Goal: Transaction & Acquisition: Purchase product/service

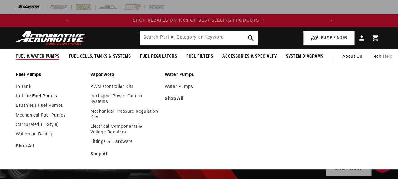
click at [40, 97] on link "In-Line Fuel Pumps" at bounding box center [50, 97] width 68 height 6
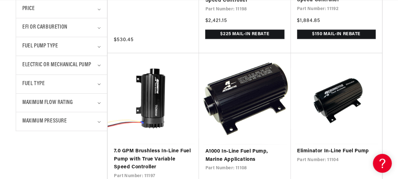
scroll to position [0, 26]
click at [208, 148] on link "A1000 In-Line Fuel Pump, Marine Applications" at bounding box center [244, 156] width 79 height 16
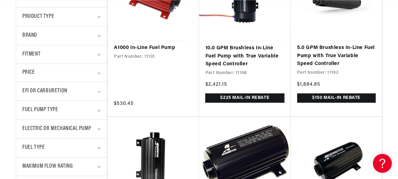
scroll to position [0, 0]
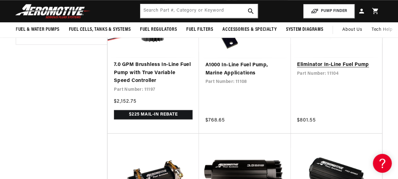
click at [322, 67] on link "Eliminator In-Line Fuel Pump" at bounding box center [336, 65] width 79 height 8
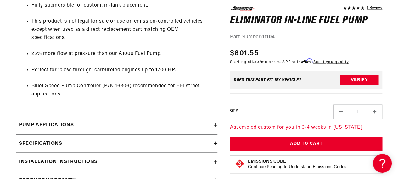
scroll to position [532, 0]
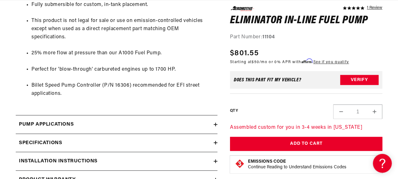
click at [215, 161] on icon at bounding box center [216, 161] width 4 height 0
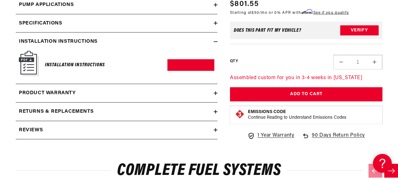
scroll to position [652, 0]
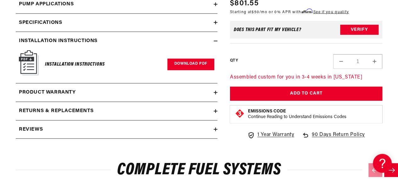
click at [193, 65] on link "Download PDF" at bounding box center [190, 65] width 47 height 12
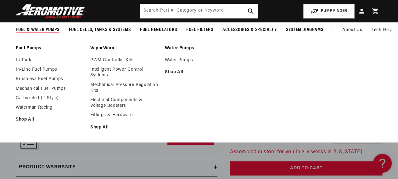
scroll to position [0, 249]
click at [43, 68] on link "In-Line Fuel Pumps" at bounding box center [50, 70] width 68 height 6
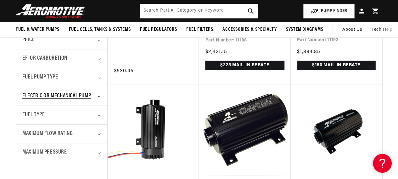
click at [65, 96] on span "Electric or Mechanical Pump" at bounding box center [56, 96] width 69 height 9
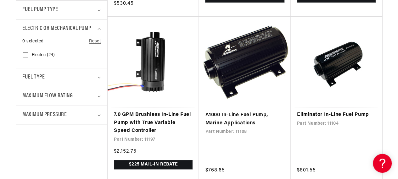
scroll to position [313, 0]
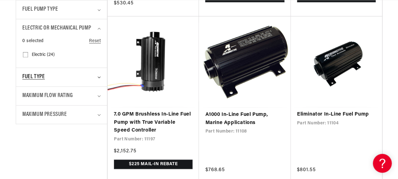
click at [97, 75] on summary "Fuel Type" at bounding box center [61, 77] width 78 height 19
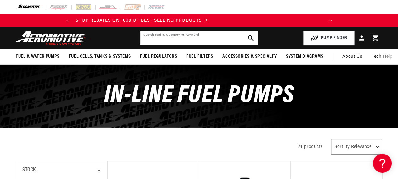
scroll to position [0, 1]
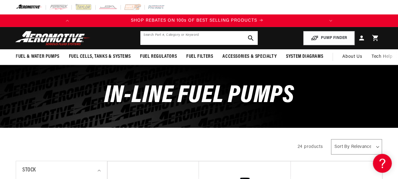
click at [211, 39] on input "text" at bounding box center [198, 38] width 117 height 14
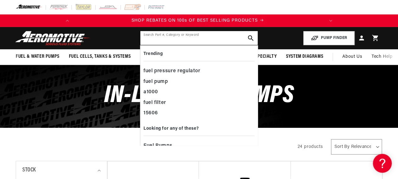
scroll to position [0, 0]
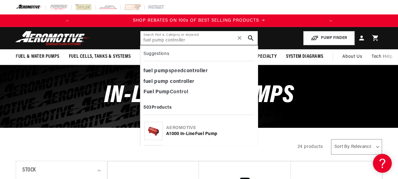
type input "fuel pump controller"
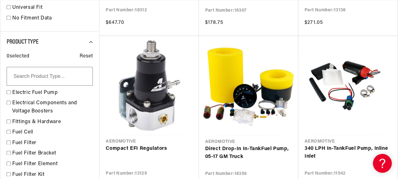
scroll to position [406, 0]
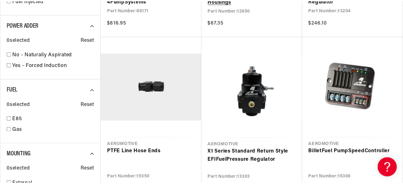
scroll to position [0, 249]
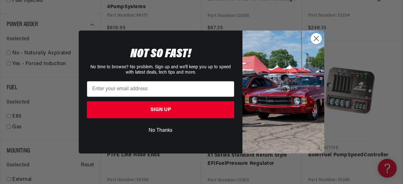
click at [317, 39] on circle "Close dialog" at bounding box center [316, 38] width 10 height 10
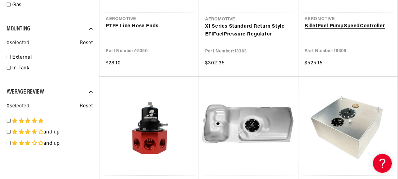
scroll to position [0, 0]
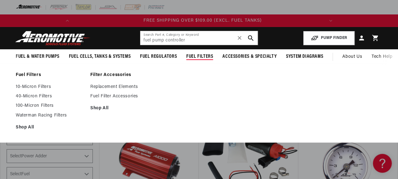
scroll to position [0, 249]
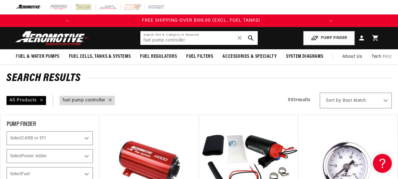
click at [185, 38] on input "fuel pump controller" at bounding box center [198, 38] width 117 height 14
click at [173, 42] on input "fuel pump controller" at bounding box center [198, 38] width 117 height 14
click at [208, 38] on input "fuel pump controller" at bounding box center [198, 38] width 117 height 14
type input "f"
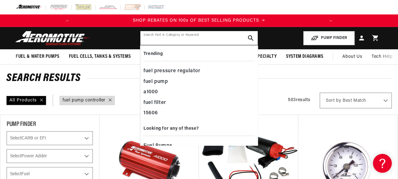
paste input "66182"
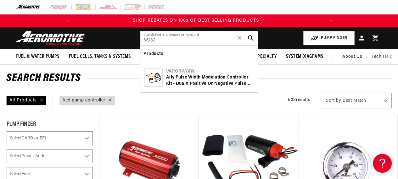
type input "66182"
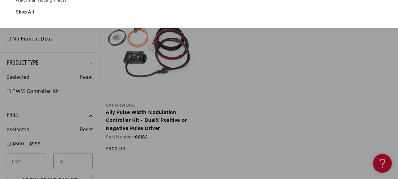
scroll to position [0, 249]
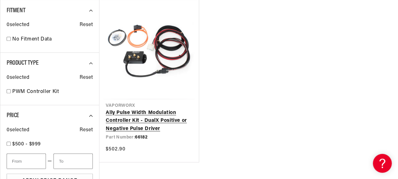
click at [159, 117] on link "Ally Pulse Width Modulation Controller Kit - DualX Positive or Negative Pulse D…" at bounding box center [149, 121] width 87 height 24
